Goal: Obtain resource: Download file/media

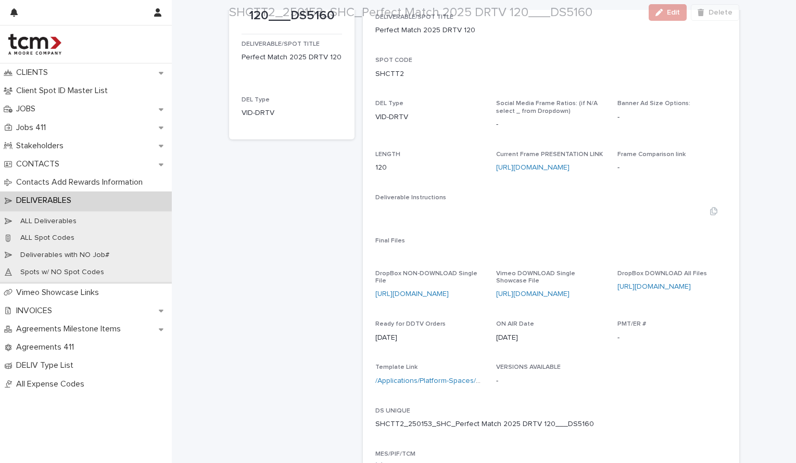
scroll to position [184, 0]
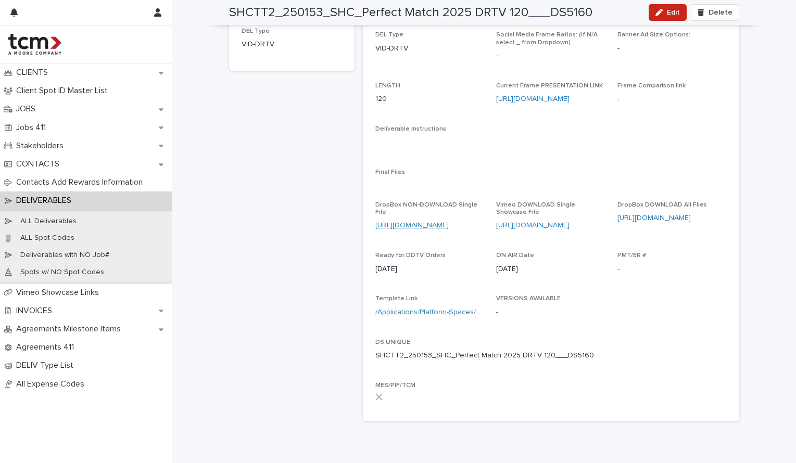
click at [423, 222] on link "https://www.dropbox.com/scl/fi/7vkh2vt62wa1u98to4oji/SHCTT2_250153_SHC_Perfect-…" at bounding box center [411, 225] width 73 height 7
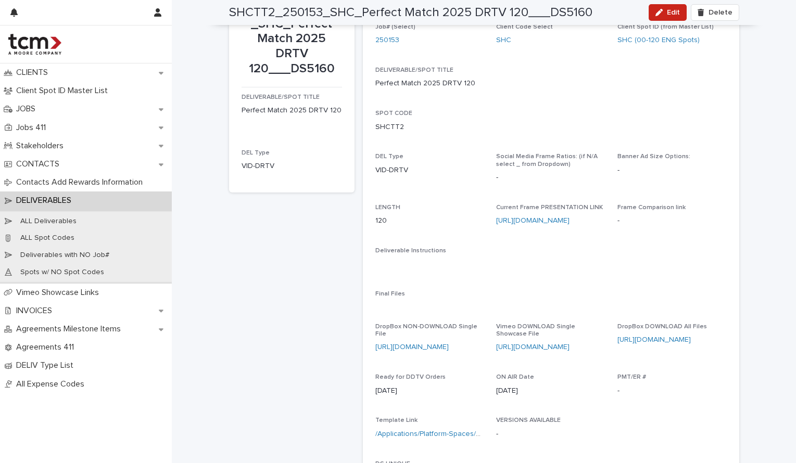
click at [652, 335] on div "https://www.dropbox.com/scl/fo/q3ge1qezps49xtu44w0r4/AIeiHFoPNpx-KdhS7kTbtGo?rl…" at bounding box center [671, 340] width 109 height 11
click at [649, 336] on link "https://www.dropbox.com/scl/fo/q3ge1qezps49xtu44w0r4/AIeiHFoPNpx-KdhS7kTbtGo?rl…" at bounding box center [653, 339] width 73 height 7
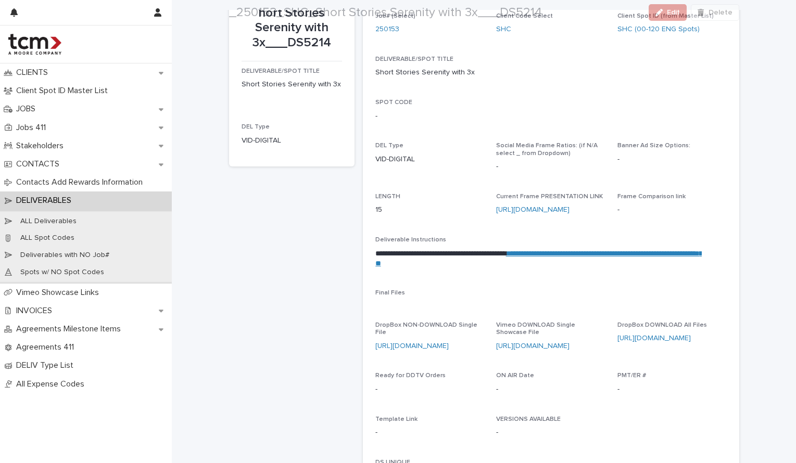
scroll to position [139, 0]
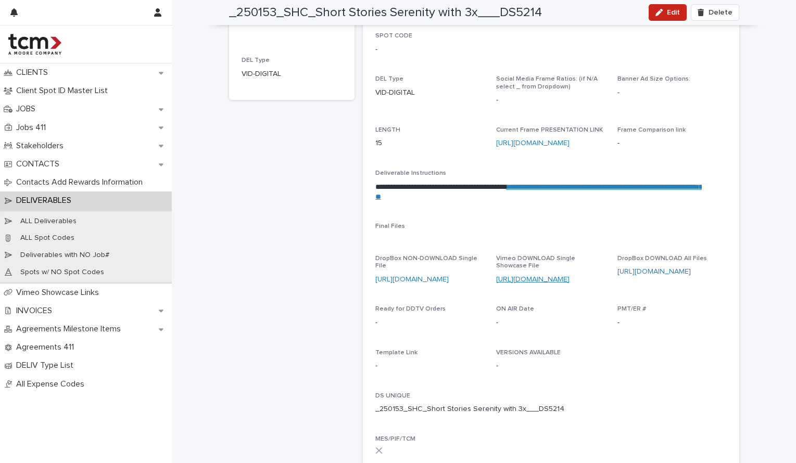
click at [531, 276] on link "[URL][DOMAIN_NAME]" at bounding box center [532, 279] width 73 height 7
drag, startPoint x: 402, startPoint y: 266, endPoint x: 483, endPoint y: 260, distance: 81.9
click at [402, 276] on link "[URL][DOMAIN_NAME]" at bounding box center [411, 279] width 73 height 7
click at [636, 268] on link "[URL][DOMAIN_NAME]" at bounding box center [653, 271] width 73 height 7
click at [672, 268] on link "[URL][DOMAIN_NAME]" at bounding box center [653, 271] width 73 height 7
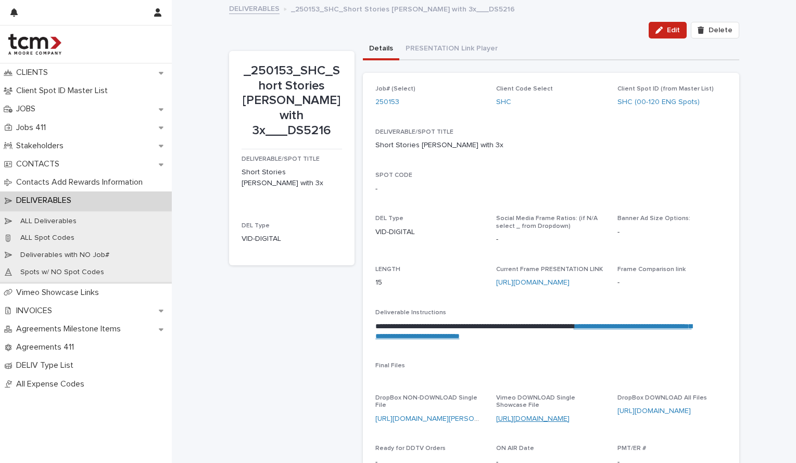
click at [529, 417] on link "https://vimeo.com/1111086964/736752349e?share=copy" at bounding box center [532, 418] width 73 height 7
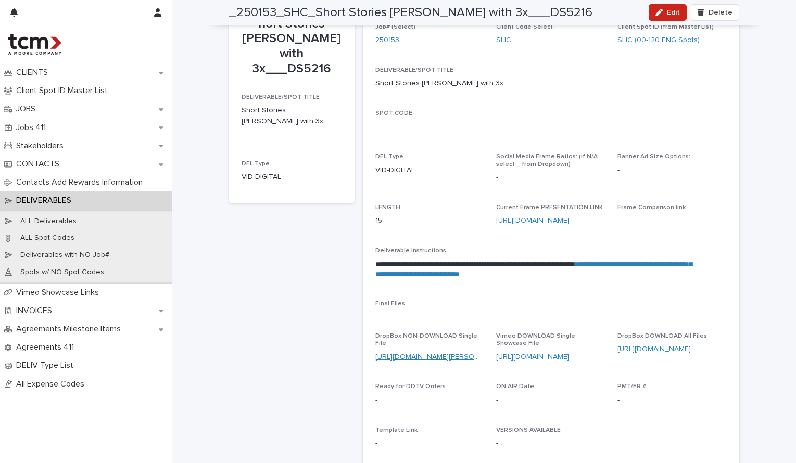
click at [402, 353] on link "https://www.dropbox.com/scl/fi/sipv7cgu795vs0pew1qkb/250153_SHC_Short-Stories-M…" at bounding box center [440, 356] width 130 height 7
click at [655, 345] on link "https://www.dropbox.com/scl/fo/akatv3jj9eq361jdyk899/AGFUM1g2BL6Nexfhqlq__ig?rl…" at bounding box center [653, 348] width 73 height 7
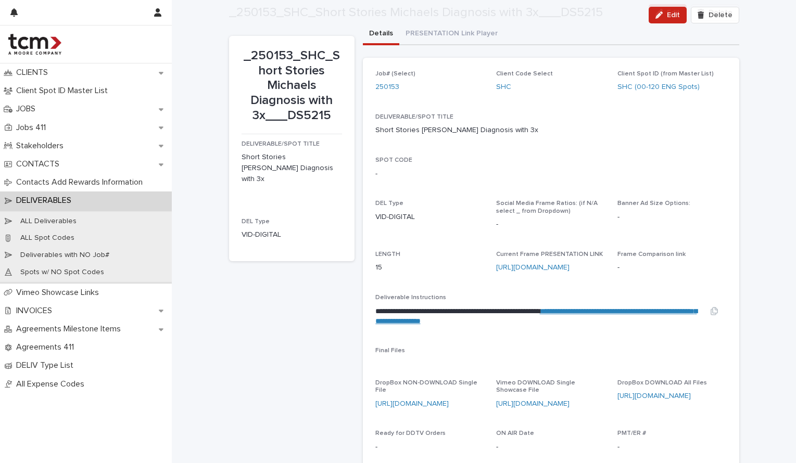
scroll to position [58, 0]
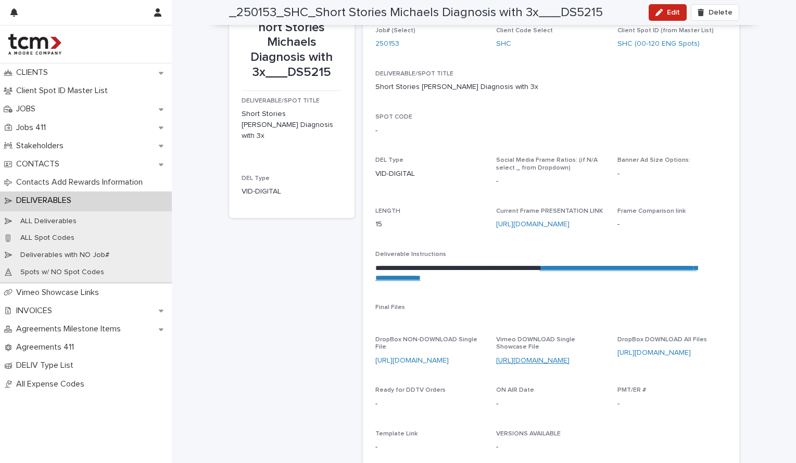
click at [534, 357] on link "https://vimeo.com/1111086942/3af7618c24?share=copy" at bounding box center [532, 360] width 73 height 7
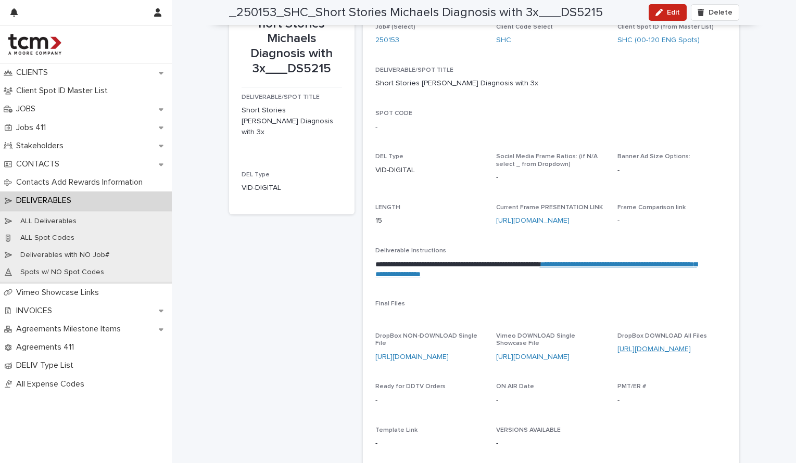
click at [637, 345] on link "https://www.dropbox.com/scl/fo/81i4i12sapcwfog38nl2t/ALCrsMpexq-_tHVGEyvZct4?rl…" at bounding box center [653, 348] width 73 height 7
click at [407, 353] on link "https://www.dropbox.com/scl/fi/w14qsh51m0cqjbq8tzeu6/250153_SHC_Short-Stories-M…" at bounding box center [411, 356] width 73 height 7
